Goal: Task Accomplishment & Management: Manage account settings

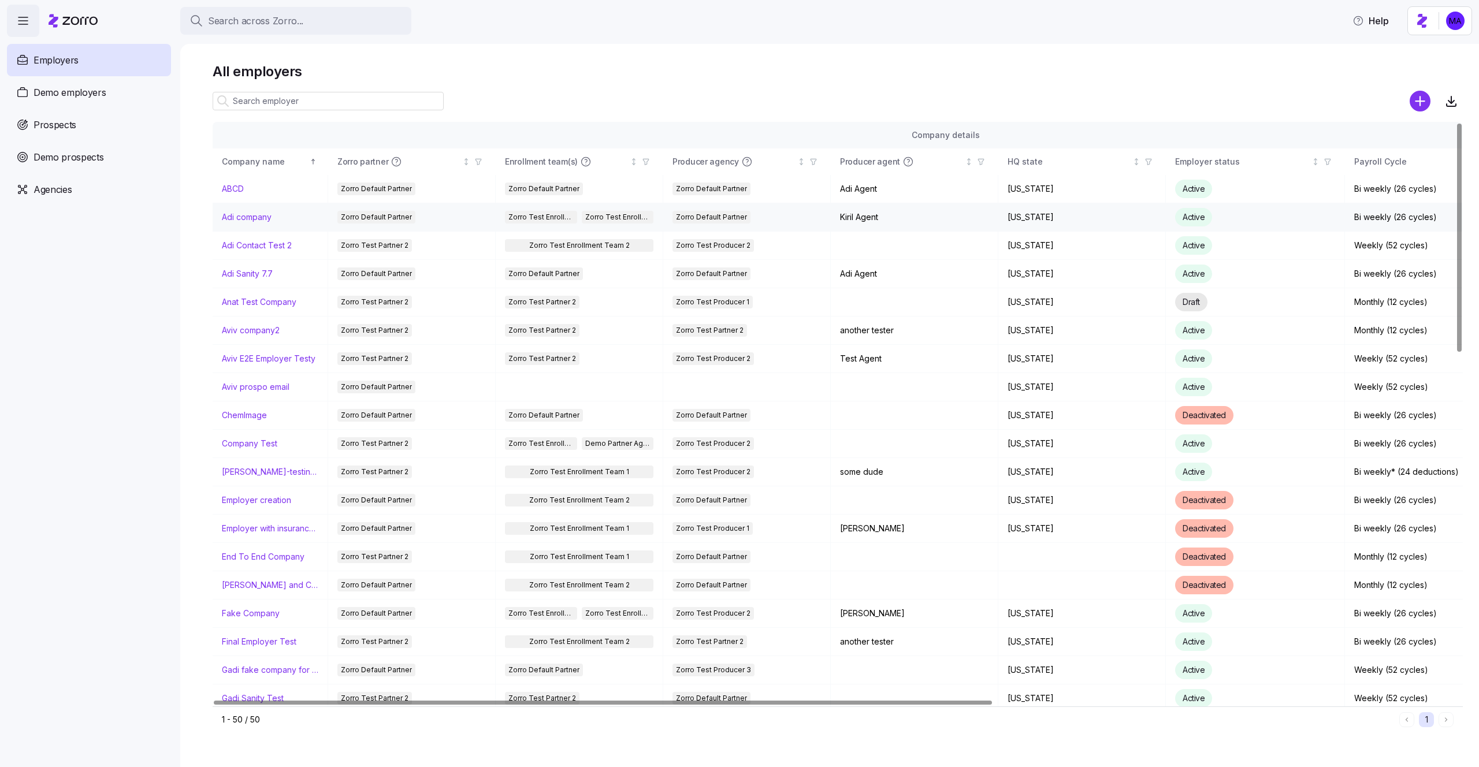
click at [258, 218] on link "Adi company" at bounding box center [247, 217] width 50 height 12
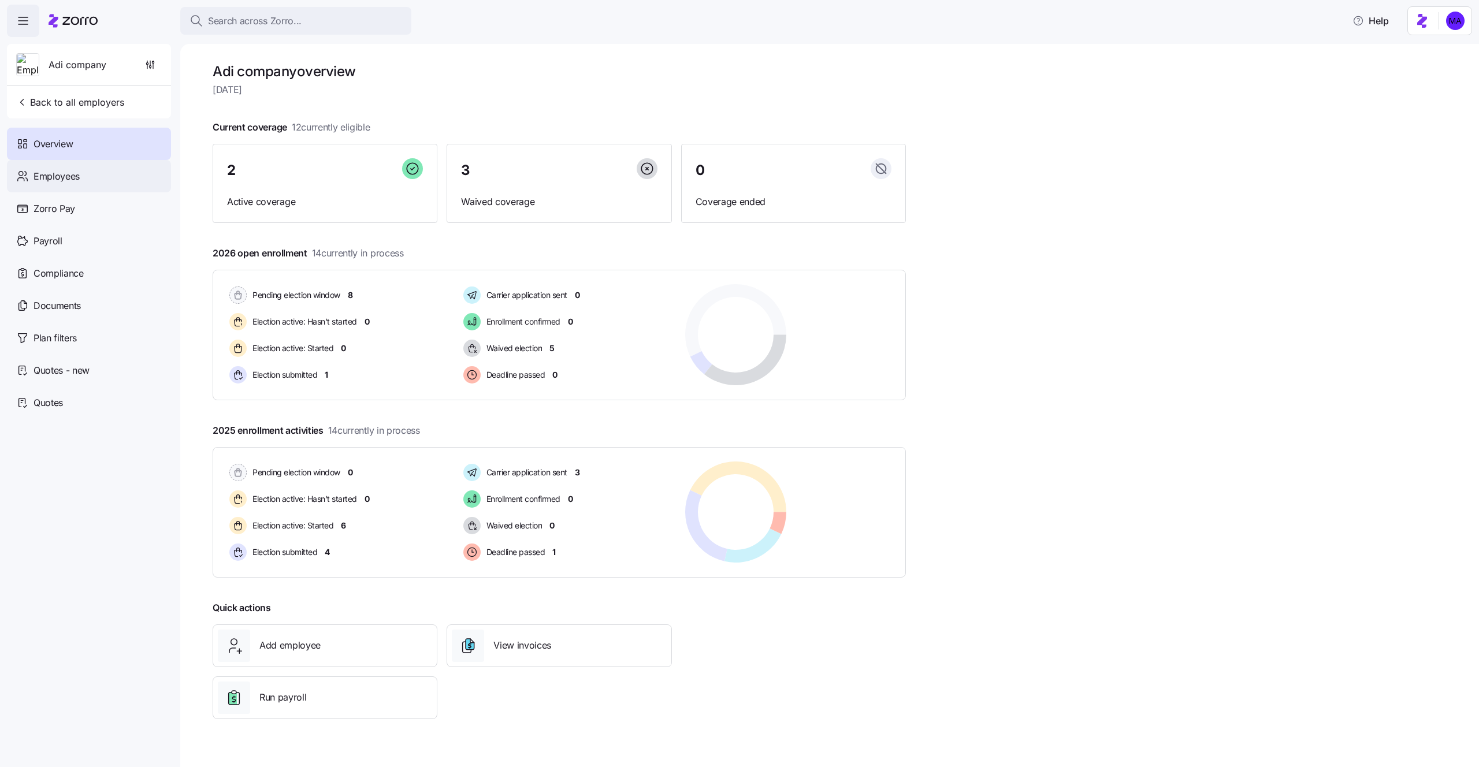
click at [39, 184] on div "Employees" at bounding box center [89, 176] width 164 height 32
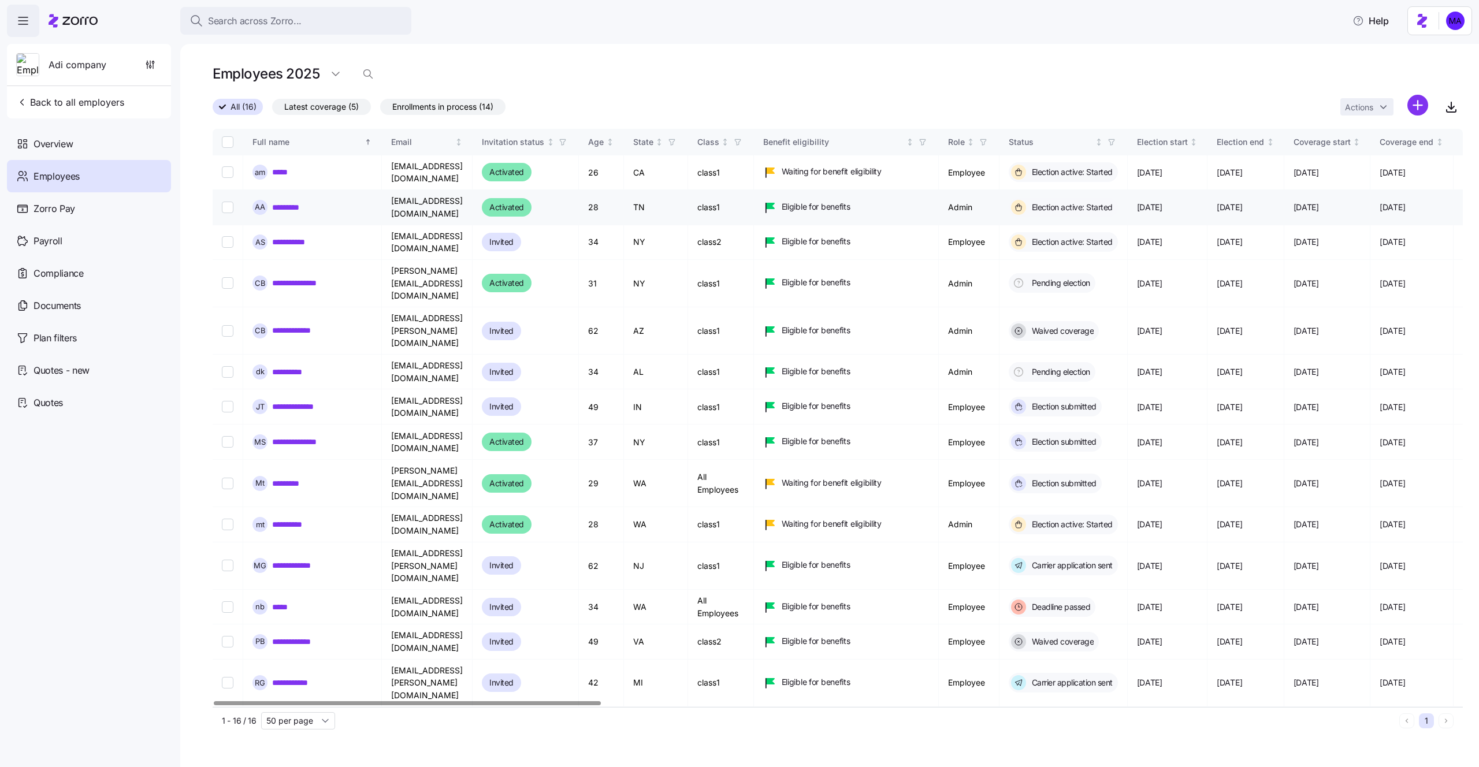
click at [229, 202] on input "Select record 2" at bounding box center [228, 208] width 12 height 12
checkbox input "true"
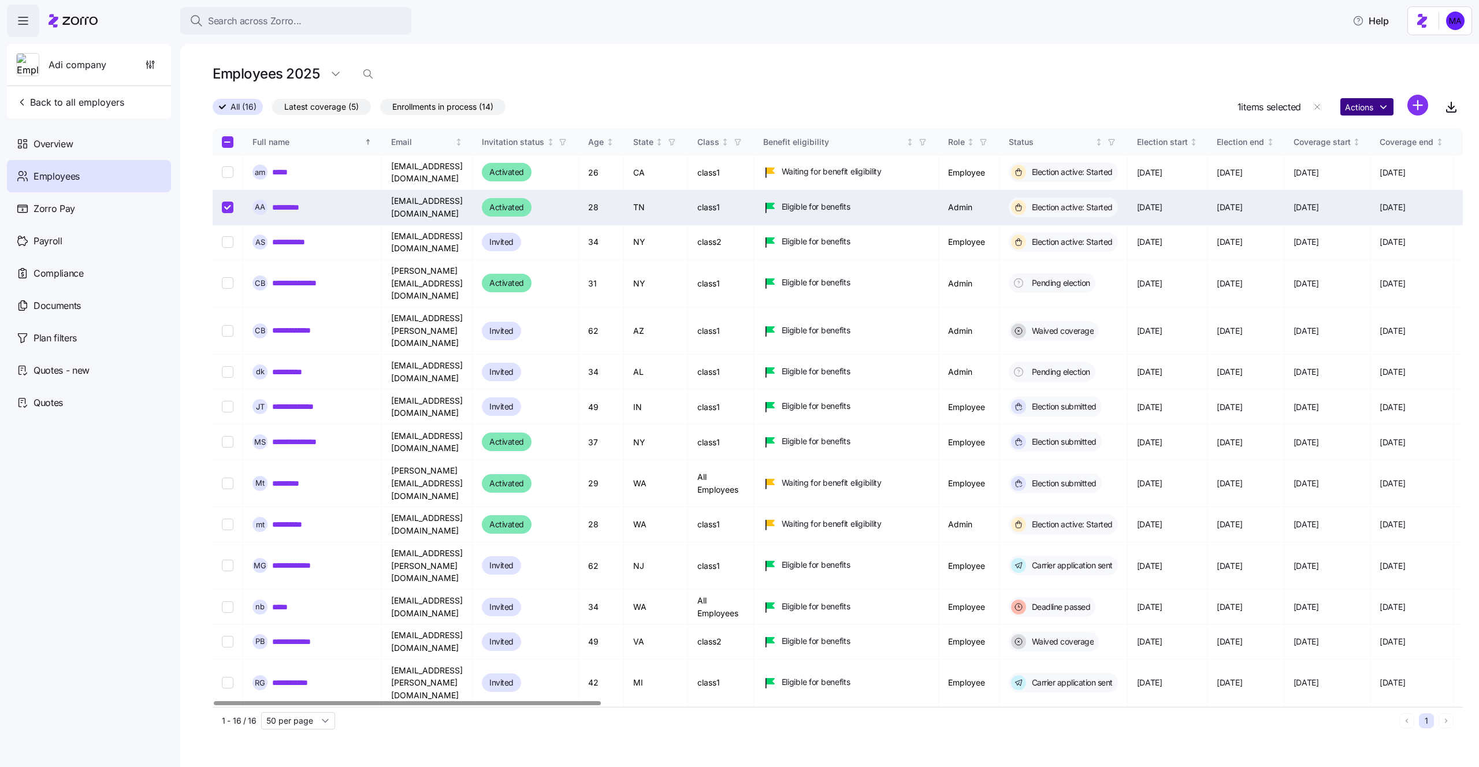
click at [1350, 111] on html "Search across Zorro... Help Adi company Back to all employers Overview Employee…" at bounding box center [739, 380] width 1479 height 760
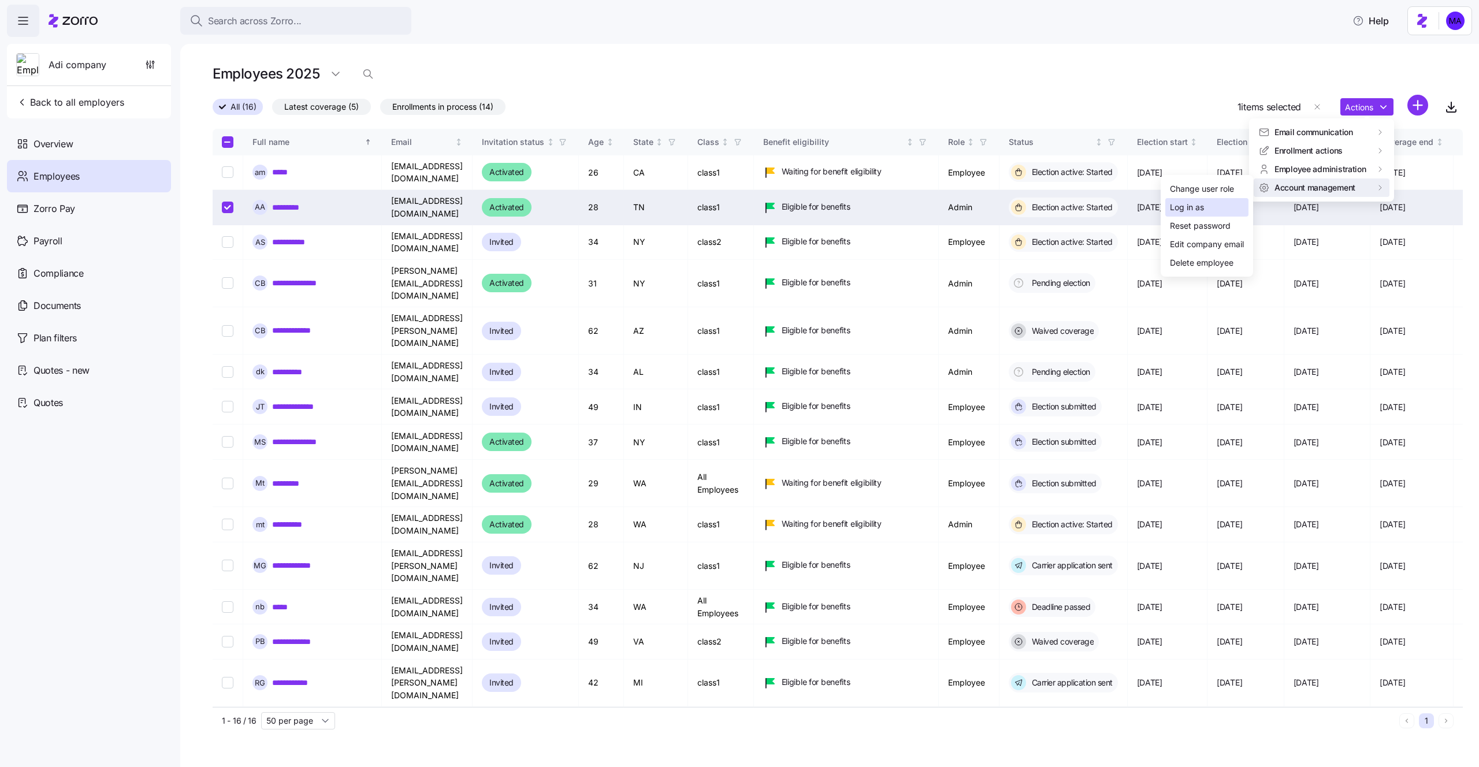
click at [1197, 206] on div "Log in as" at bounding box center [1187, 207] width 34 height 13
click at [1378, 110] on html "Search across Zorro... Help Adi company Back to all employers Overview Employee…" at bounding box center [739, 380] width 1479 height 760
click at [1218, 205] on div "Log in as" at bounding box center [1206, 207] width 83 height 18
